Goal: Information Seeking & Learning: Learn about a topic

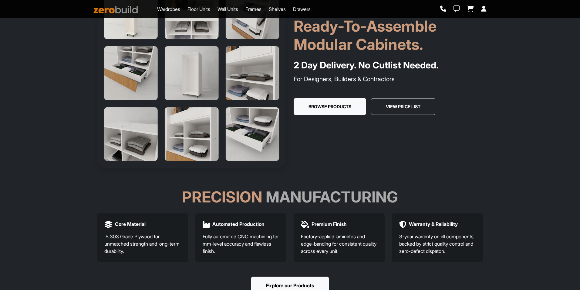
scroll to position [30, 0]
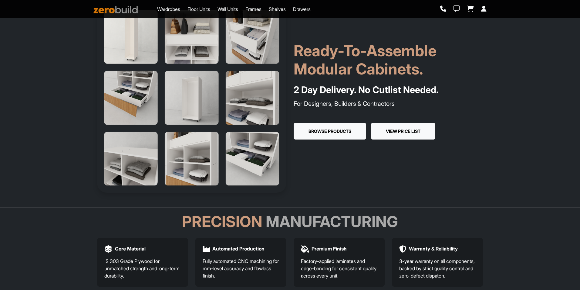
click at [407, 128] on button "View Price List" at bounding box center [403, 131] width 64 height 17
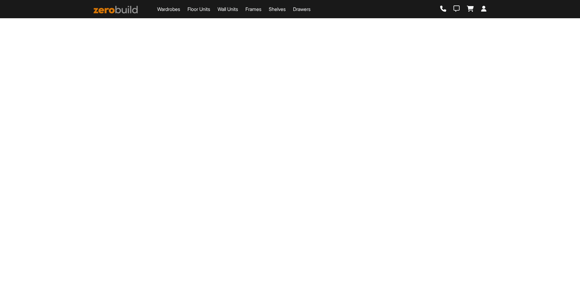
click at [407, 128] on main "Loading..." at bounding box center [290, 114] width 580 height 229
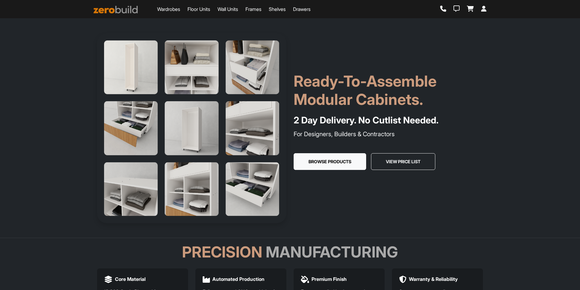
scroll to position [30, 0]
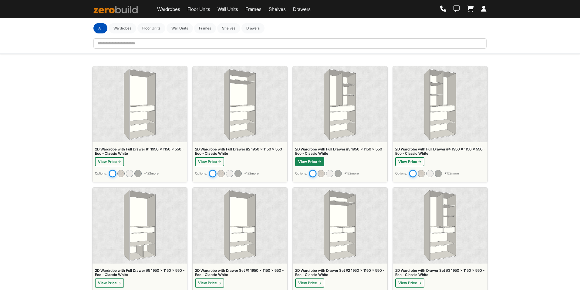
click at [307, 163] on button "View Price →" at bounding box center [309, 161] width 29 height 9
click at [320, 171] on img at bounding box center [322, 170] width 8 height 8
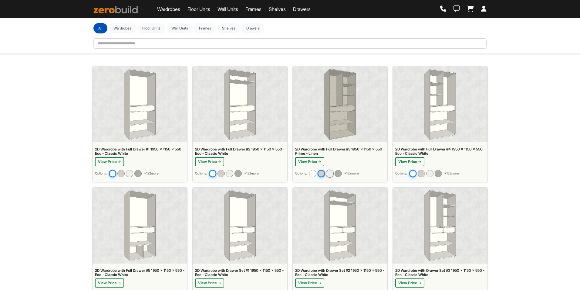
click at [331, 172] on img at bounding box center [330, 173] width 8 height 8
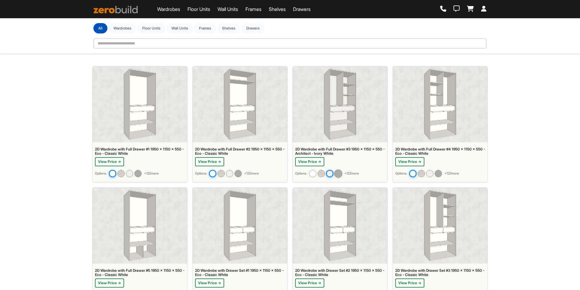
click at [340, 176] on img at bounding box center [339, 173] width 8 height 8
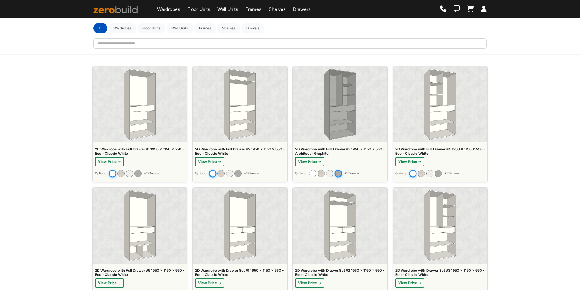
click at [359, 174] on span "+ 122 more" at bounding box center [352, 173] width 15 height 5
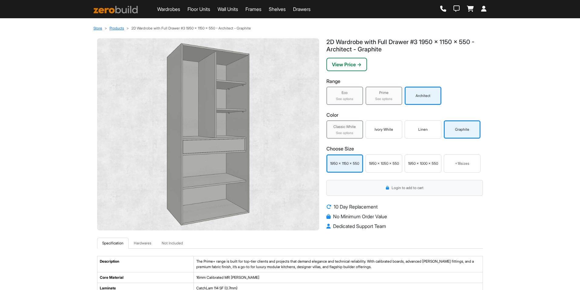
click at [352, 99] on div "See options" at bounding box center [344, 99] width 33 height 5
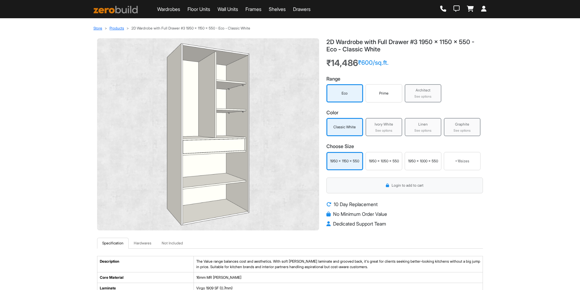
click at [378, 100] on div "Prime" at bounding box center [384, 93] width 37 height 18
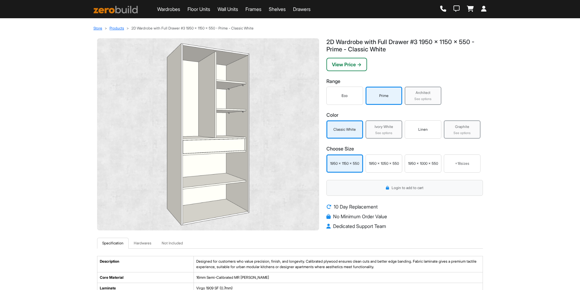
click at [423, 94] on div "Architect" at bounding box center [423, 92] width 33 height 5
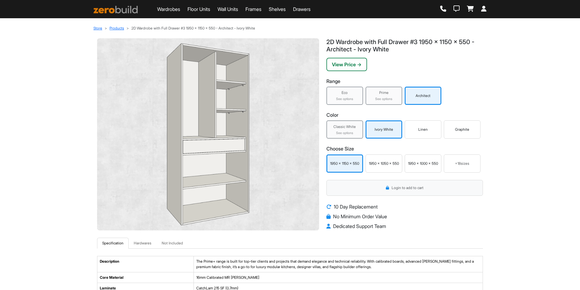
click at [465, 130] on div "Graphite" at bounding box center [463, 129] width 34 height 5
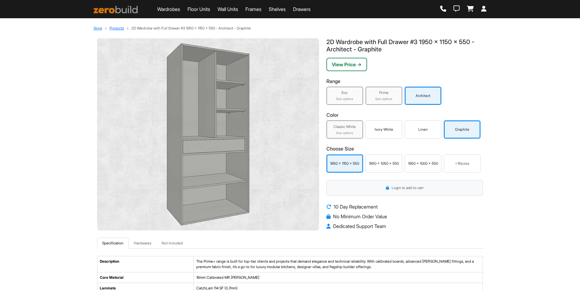
click at [414, 161] on div "1950 x 1000 x 550" at bounding box center [424, 163] width 34 height 5
click at [147, 246] on link "Hardwares" at bounding box center [143, 242] width 28 height 11
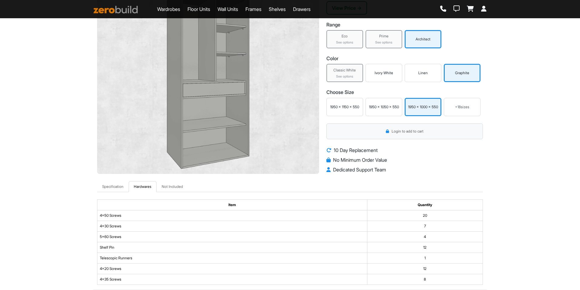
scroll to position [152, 0]
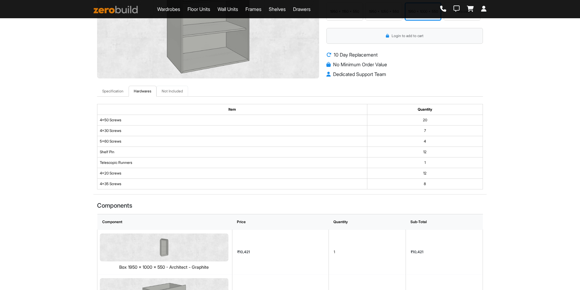
click at [181, 92] on link "Not Included" at bounding box center [173, 91] width 32 height 11
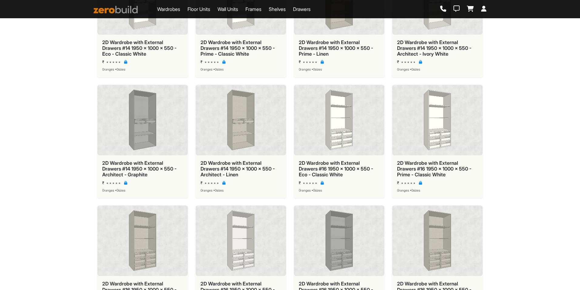
scroll to position [3643, 0]
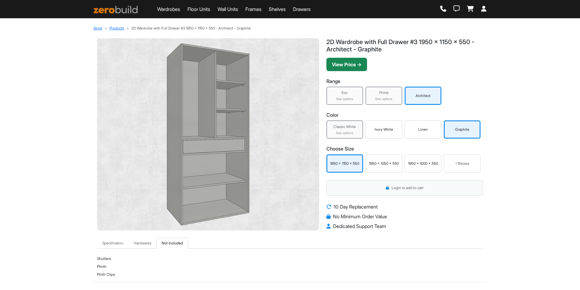
click at [348, 65] on button "View Price →" at bounding box center [347, 64] width 41 height 13
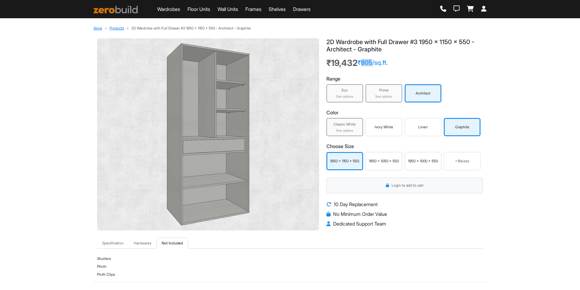
drag, startPoint x: 361, startPoint y: 62, endPoint x: 372, endPoint y: 62, distance: 10.9
click at [372, 62] on div "₹805/sq.ft." at bounding box center [373, 62] width 30 height 7
click at [262, 10] on link "Frames" at bounding box center [254, 8] width 16 height 7
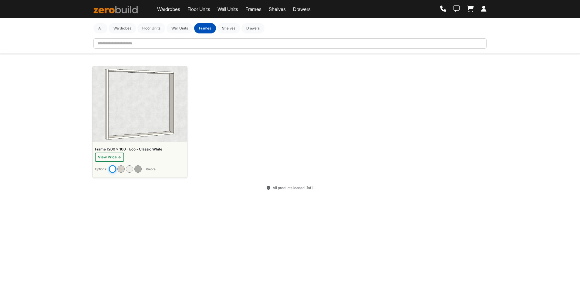
click at [223, 6] on link "Wall Units" at bounding box center [228, 8] width 21 height 7
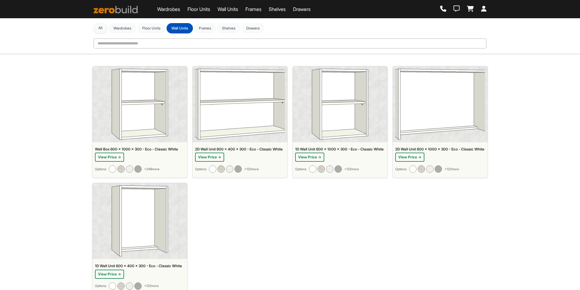
click at [98, 29] on button "All" at bounding box center [101, 28] width 14 height 10
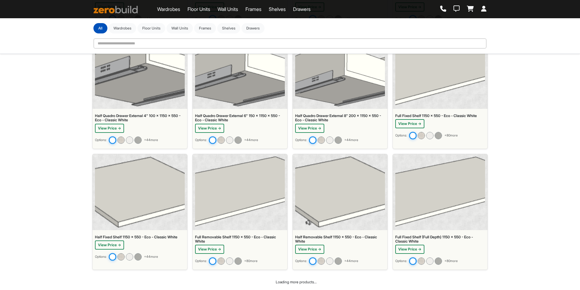
scroll to position [2697, 0]
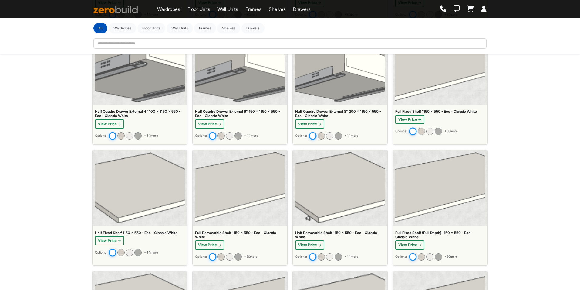
click at [308, 14] on div "Wardrobes Floor Units Wall Units Frames Shelves Drawers" at bounding box center [202, 9] width 217 height 12
click at [309, 9] on link "Drawers" at bounding box center [302, 8] width 18 height 7
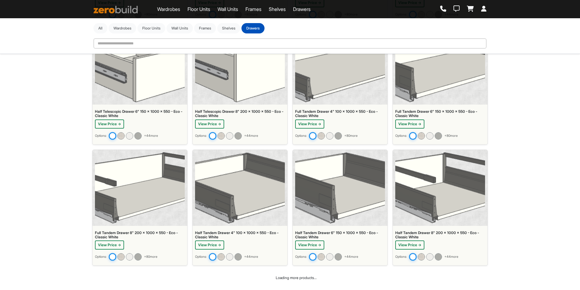
scroll to position [522, 0]
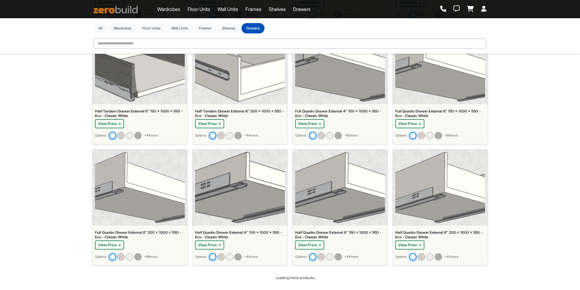
click at [109, 9] on img at bounding box center [116, 10] width 44 height 8
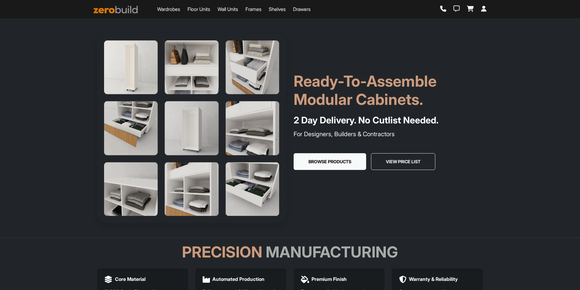
click at [227, 9] on link "Wall Units" at bounding box center [228, 8] width 21 height 7
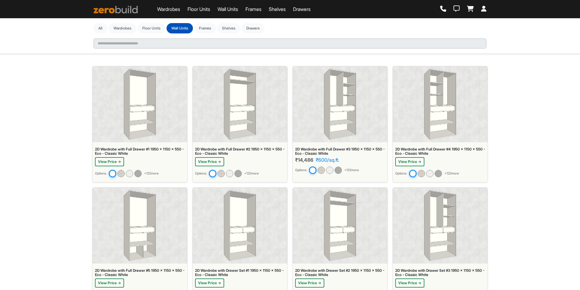
click at [165, 9] on link "Wardrobes" at bounding box center [168, 8] width 23 height 7
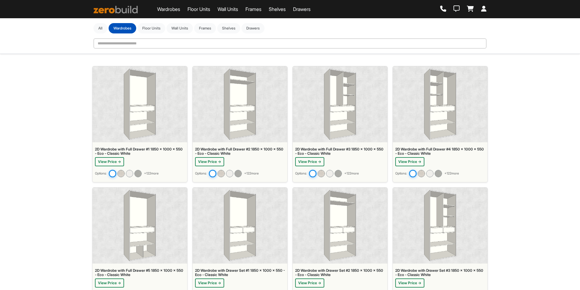
click at [168, 10] on link "Wardrobes" at bounding box center [168, 8] width 23 height 7
click at [184, 30] on button "Wall Units" at bounding box center [180, 28] width 26 height 10
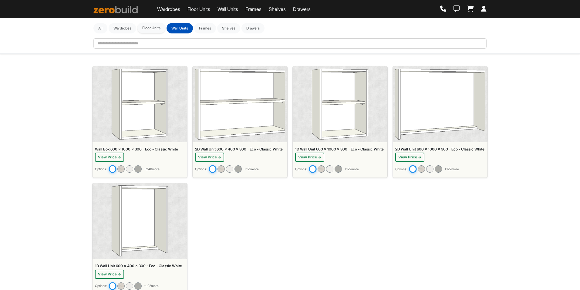
click at [149, 31] on button "Floor Units" at bounding box center [152, 28] width 28 height 10
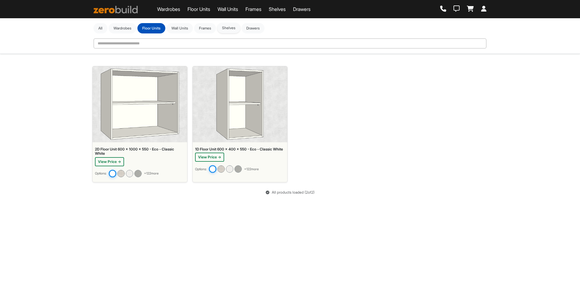
click at [240, 28] on button "Shelves" at bounding box center [228, 28] width 23 height 10
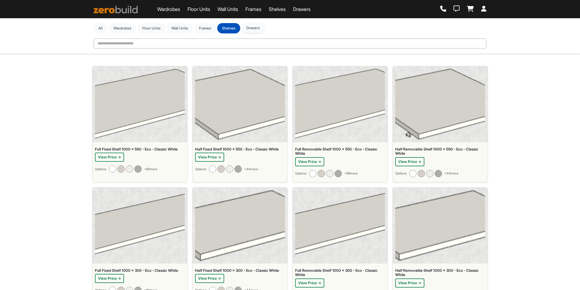
click at [254, 29] on button "Drawers" at bounding box center [253, 28] width 23 height 10
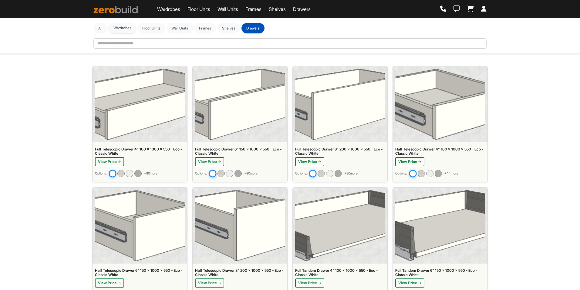
click at [119, 27] on button "Wardrobes" at bounding box center [123, 28] width 28 height 10
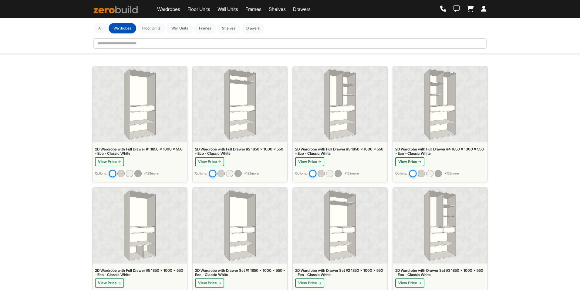
click at [142, 124] on img at bounding box center [140, 104] width 32 height 71
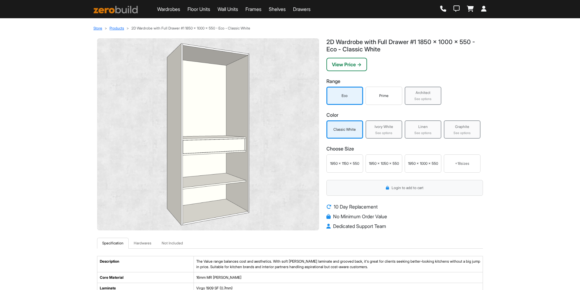
click at [455, 162] on div "+ 18 sizes" at bounding box center [462, 163] width 31 height 5
